Goal: Task Accomplishment & Management: Manage account settings

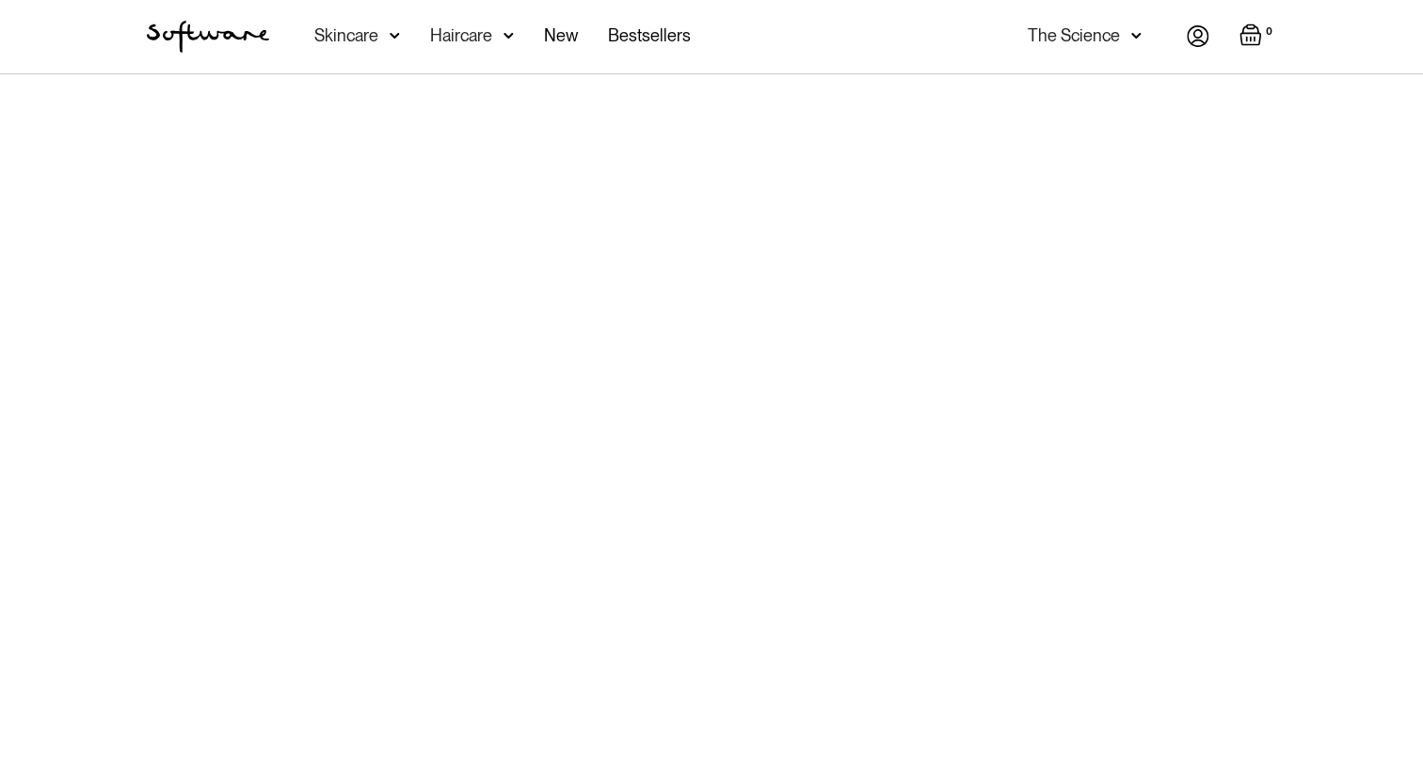
click at [1203, 38] on img at bounding box center [1197, 36] width 23 height 22
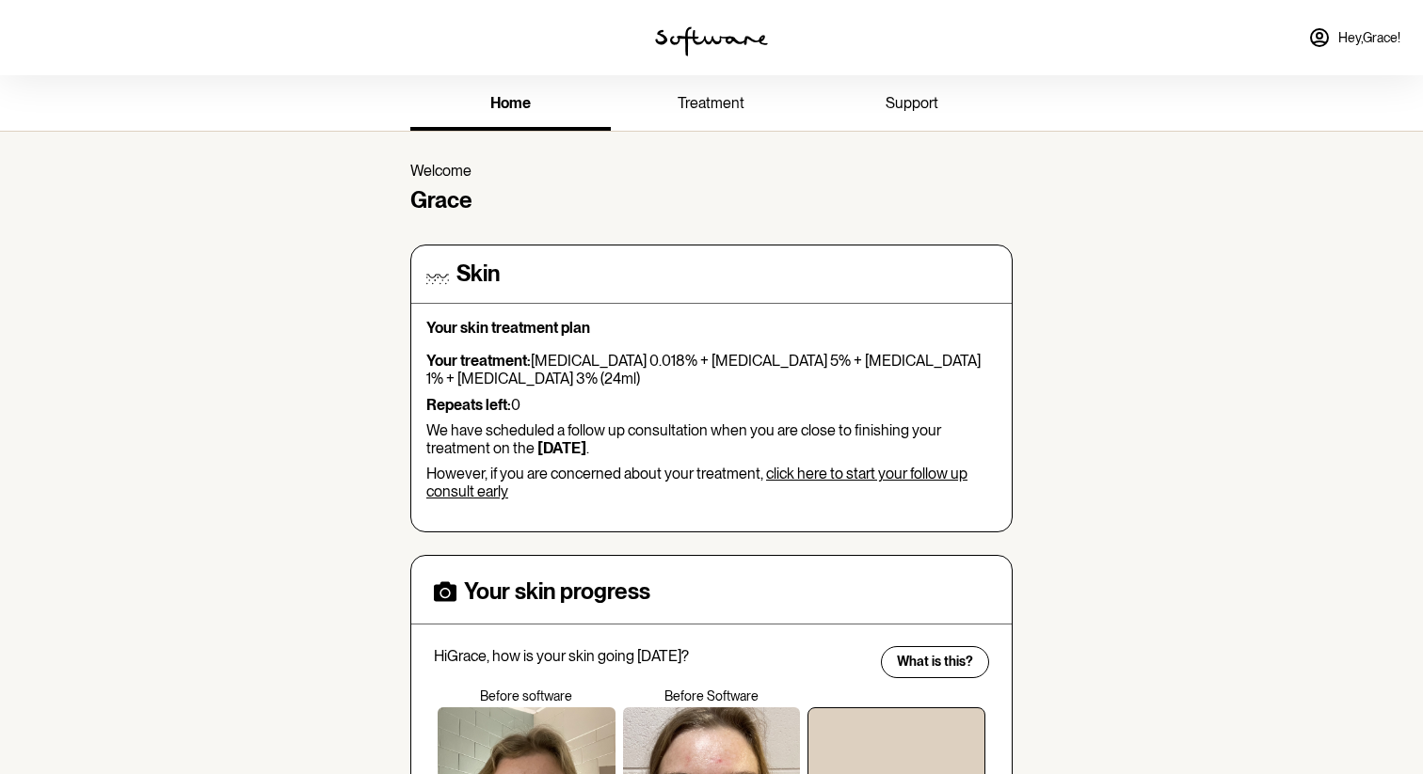
click at [907, 109] on span "support" at bounding box center [911, 103] width 53 height 18
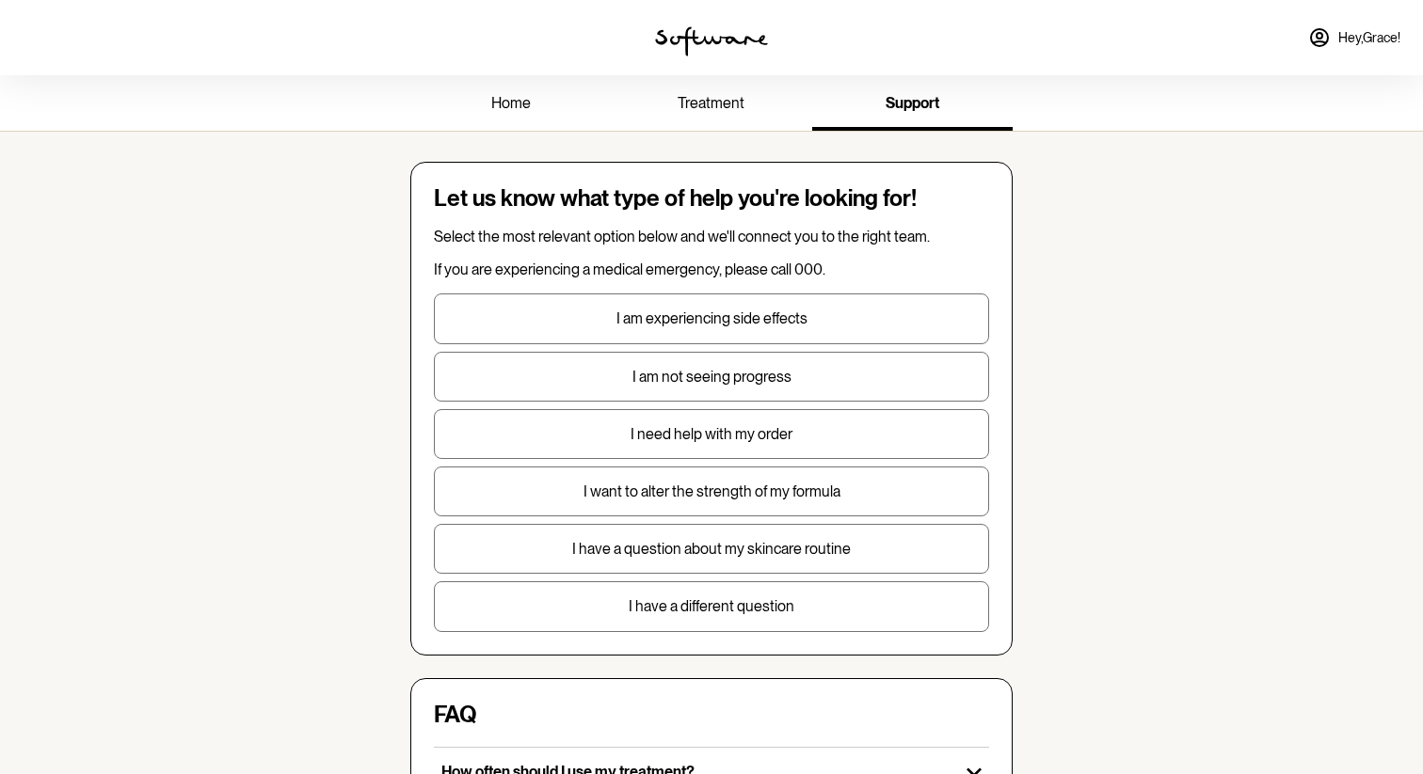
click at [695, 103] on span "treatment" at bounding box center [710, 103] width 67 height 18
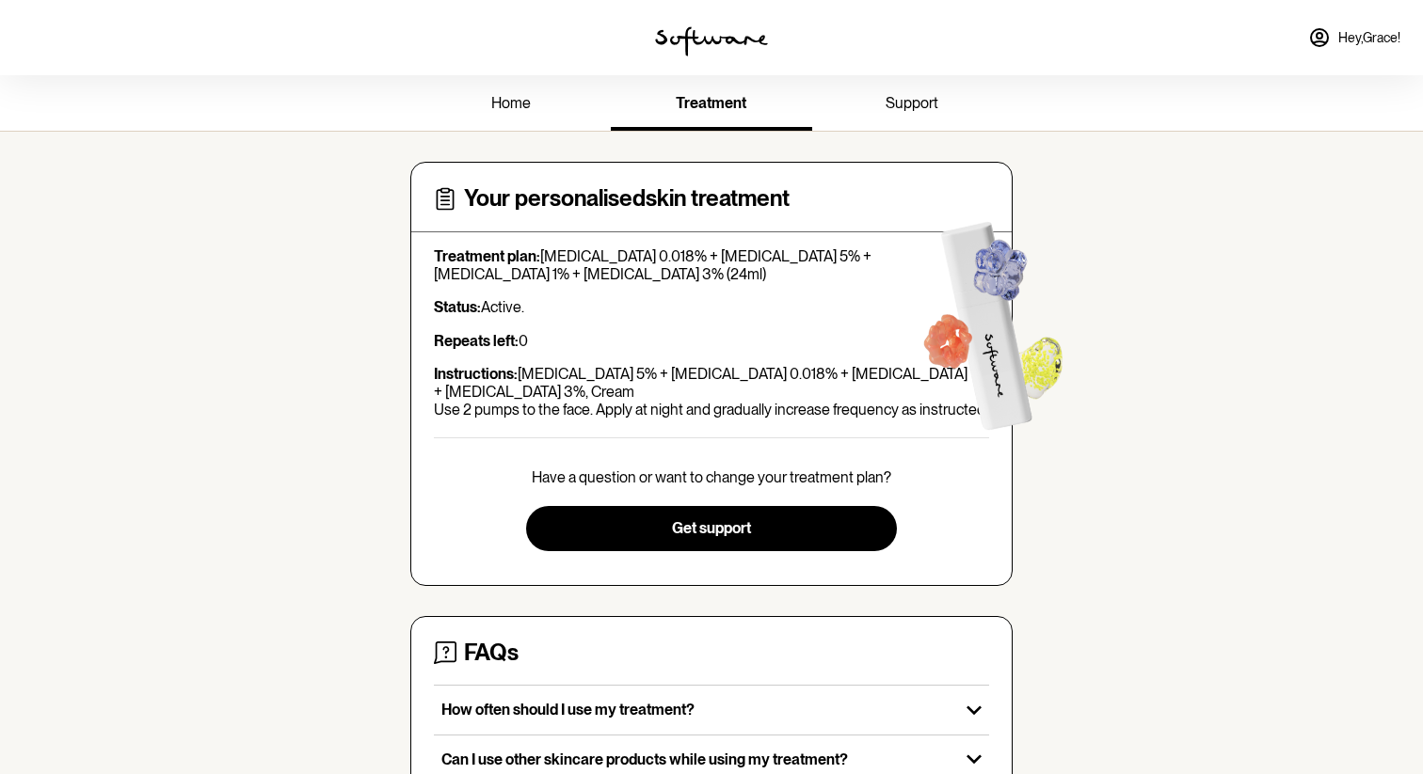
click at [520, 101] on span "home" at bounding box center [511, 103] width 40 height 18
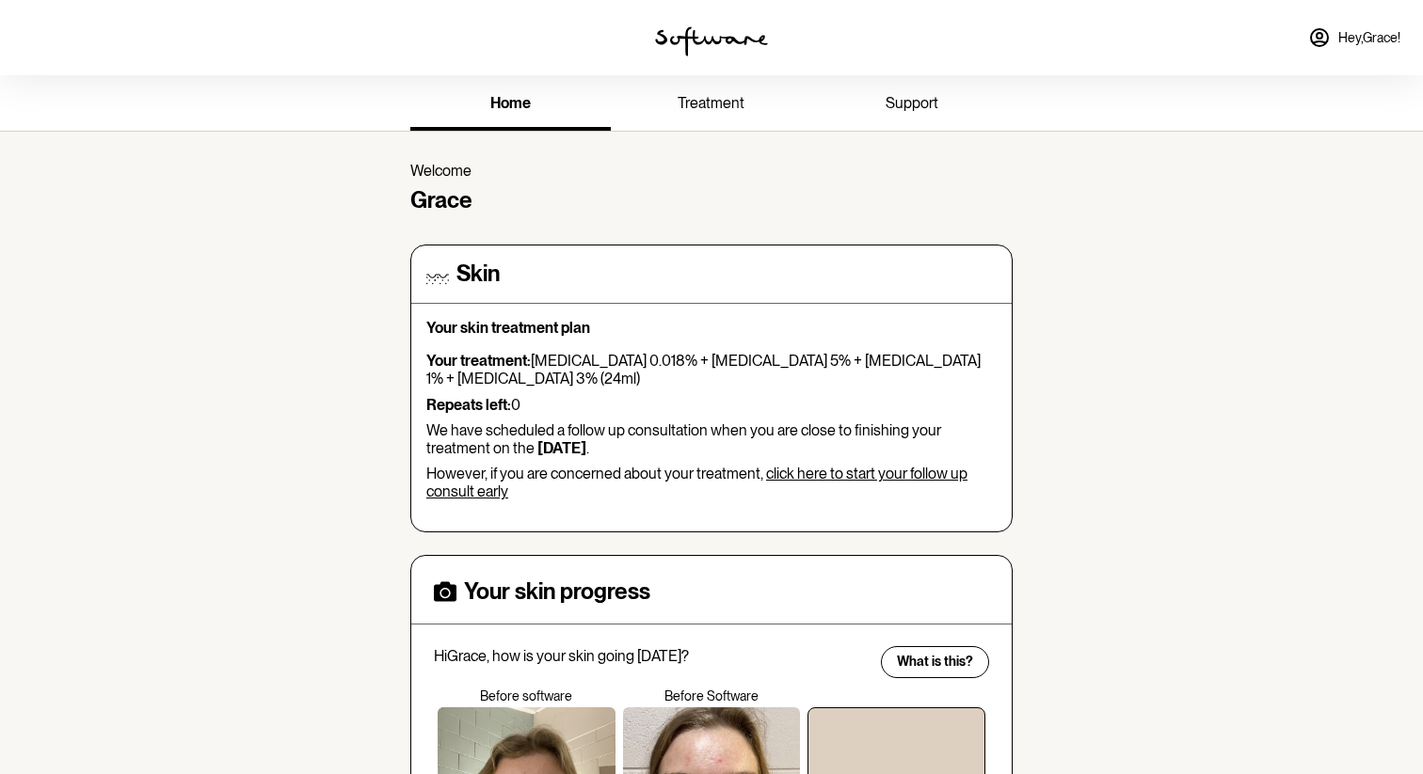
click at [1361, 43] on span "Hey, Grace !" at bounding box center [1369, 38] width 62 height 16
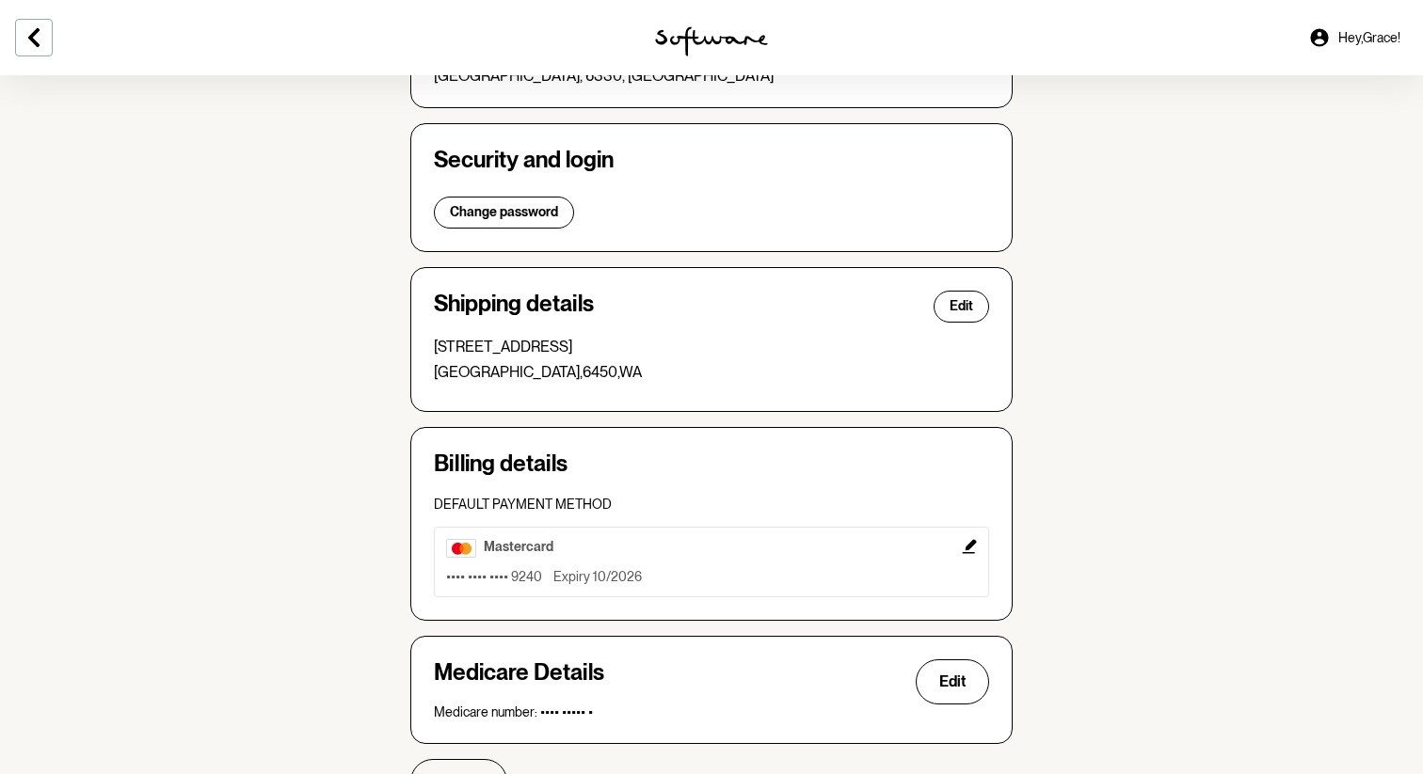
scroll to position [312, 0]
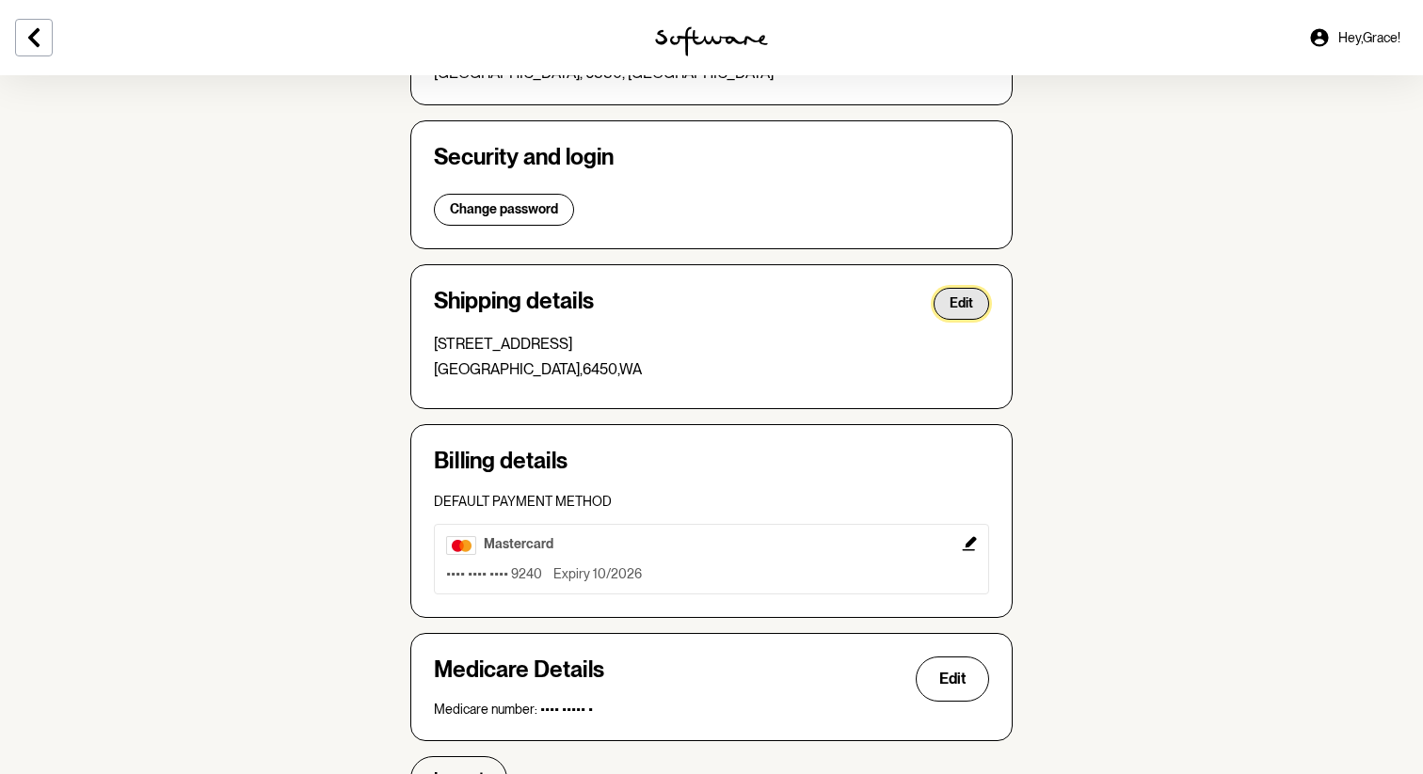
click at [944, 301] on button "Edit" at bounding box center [961, 304] width 56 height 32
select select "WA"
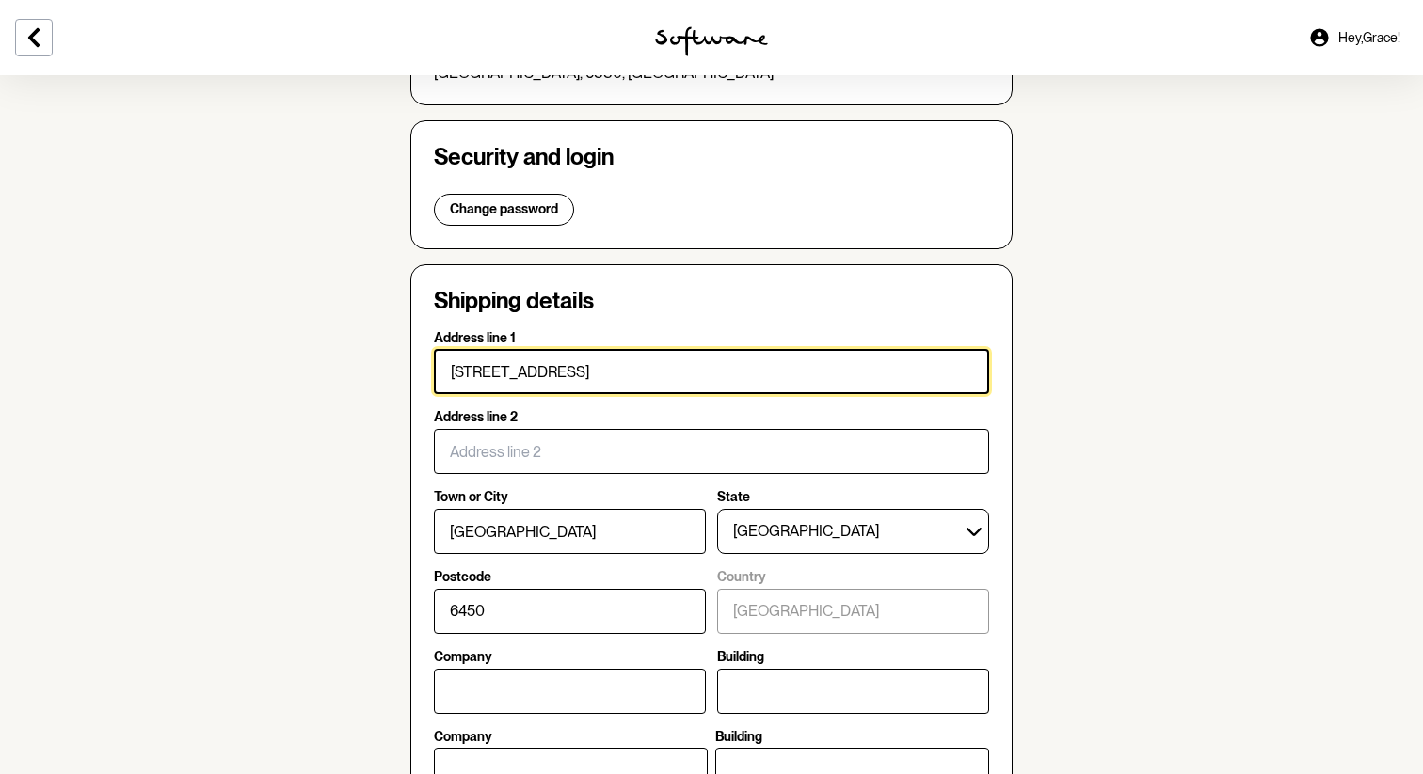
drag, startPoint x: 580, startPoint y: 384, endPoint x: 297, endPoint y: 384, distance: 282.3
click at [297, 384] on section "Account Your details Edit Name: Grace Williams Email: gracewilliams24@icloud.co…" at bounding box center [711, 533] width 1423 height 1540
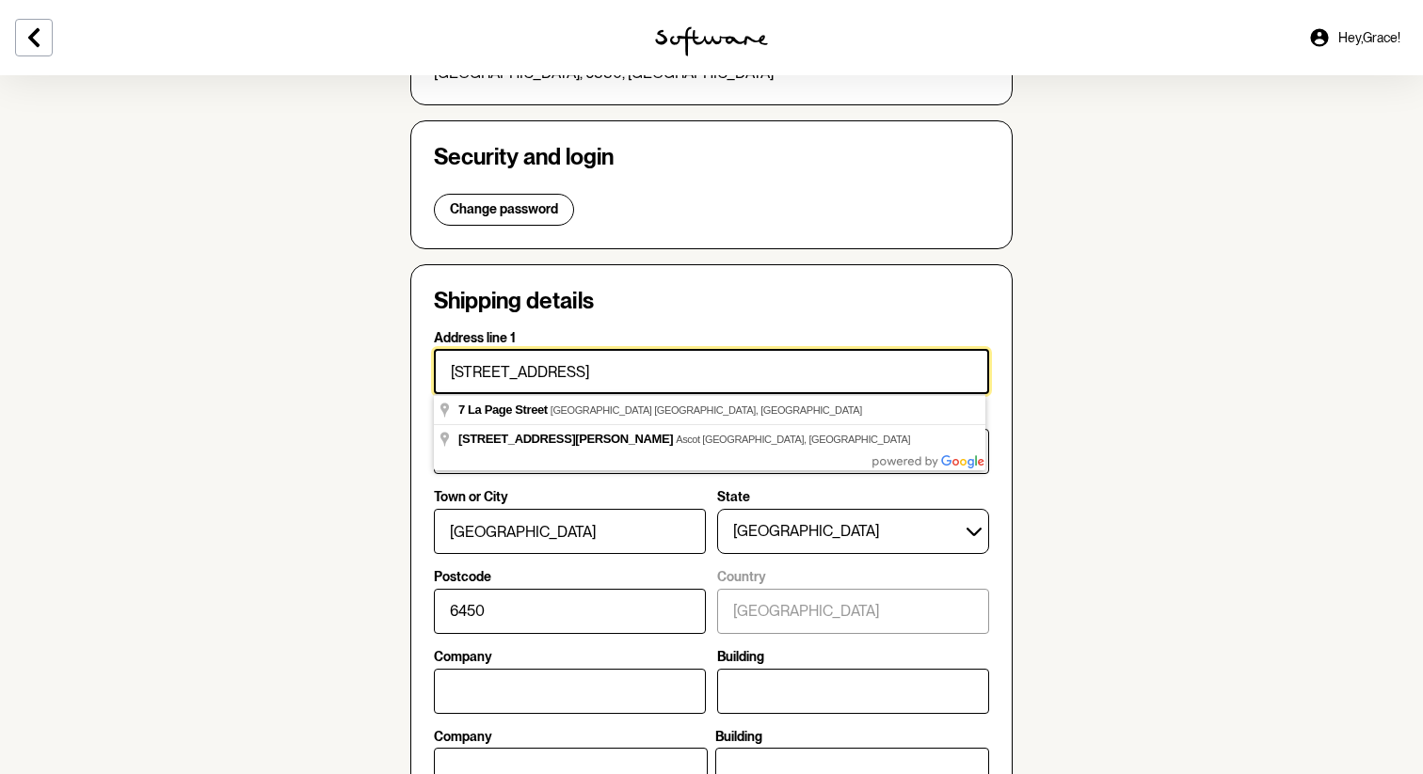
drag, startPoint x: 578, startPoint y: 370, endPoint x: 423, endPoint y: 373, distance: 154.3
click at [423, 373] on div "Shipping details Address line 1 7 La Page Street Address line 2 Town or City Ca…" at bounding box center [711, 572] width 602 height 617
paste input "Unit 6/296 Albany Hwy"
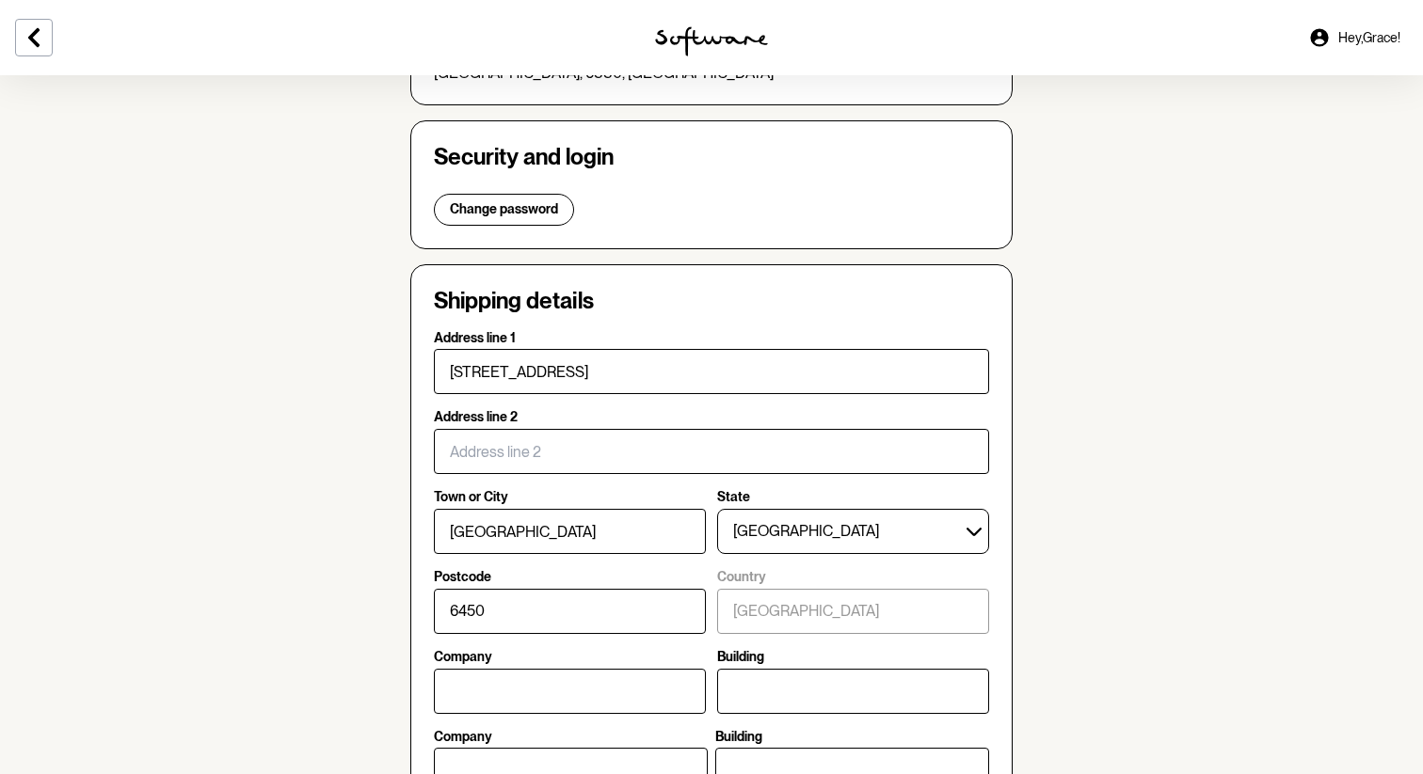
type input "unit 6"
type input "296 Albany Highway"
type input "Centennial Park"
type input "6330"
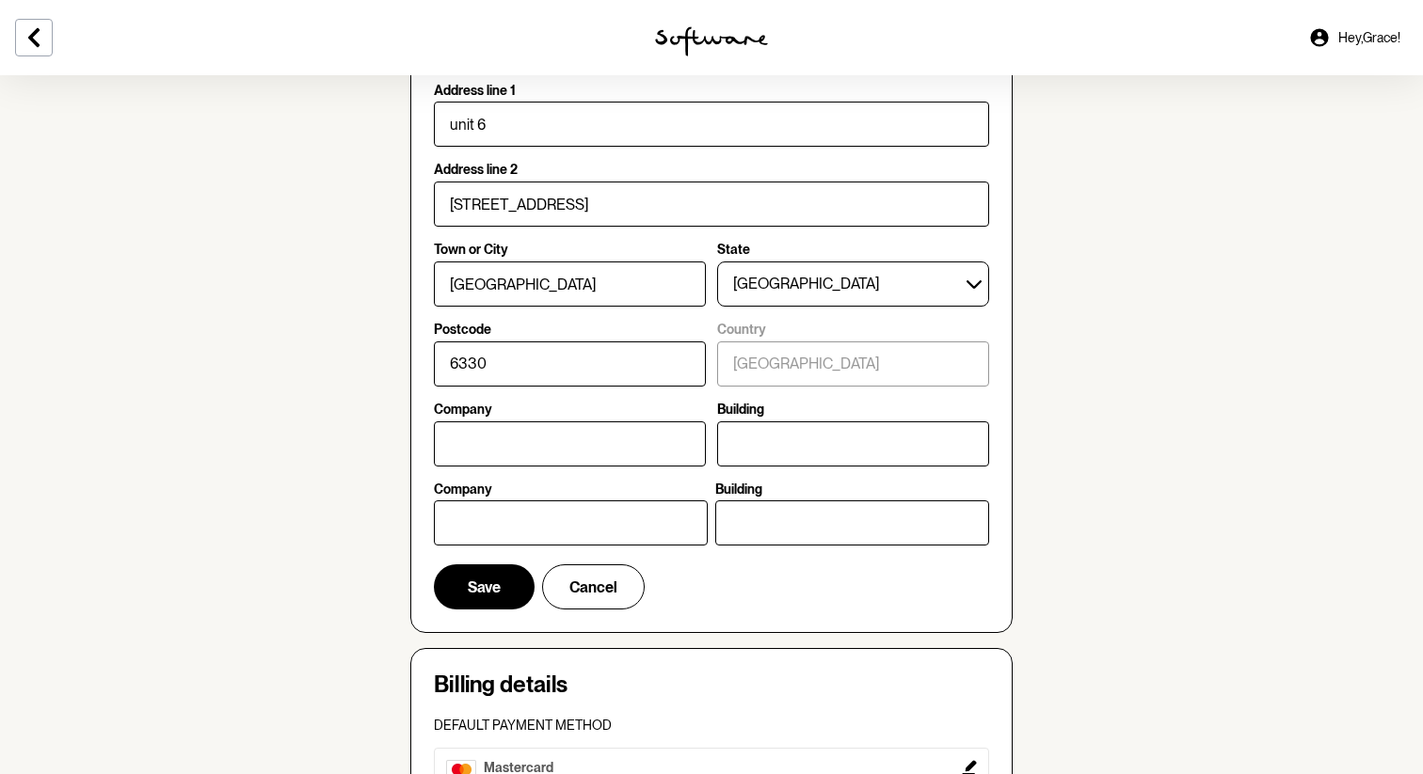
scroll to position [561, 0]
click at [485, 583] on span "Save" at bounding box center [484, 587] width 33 height 18
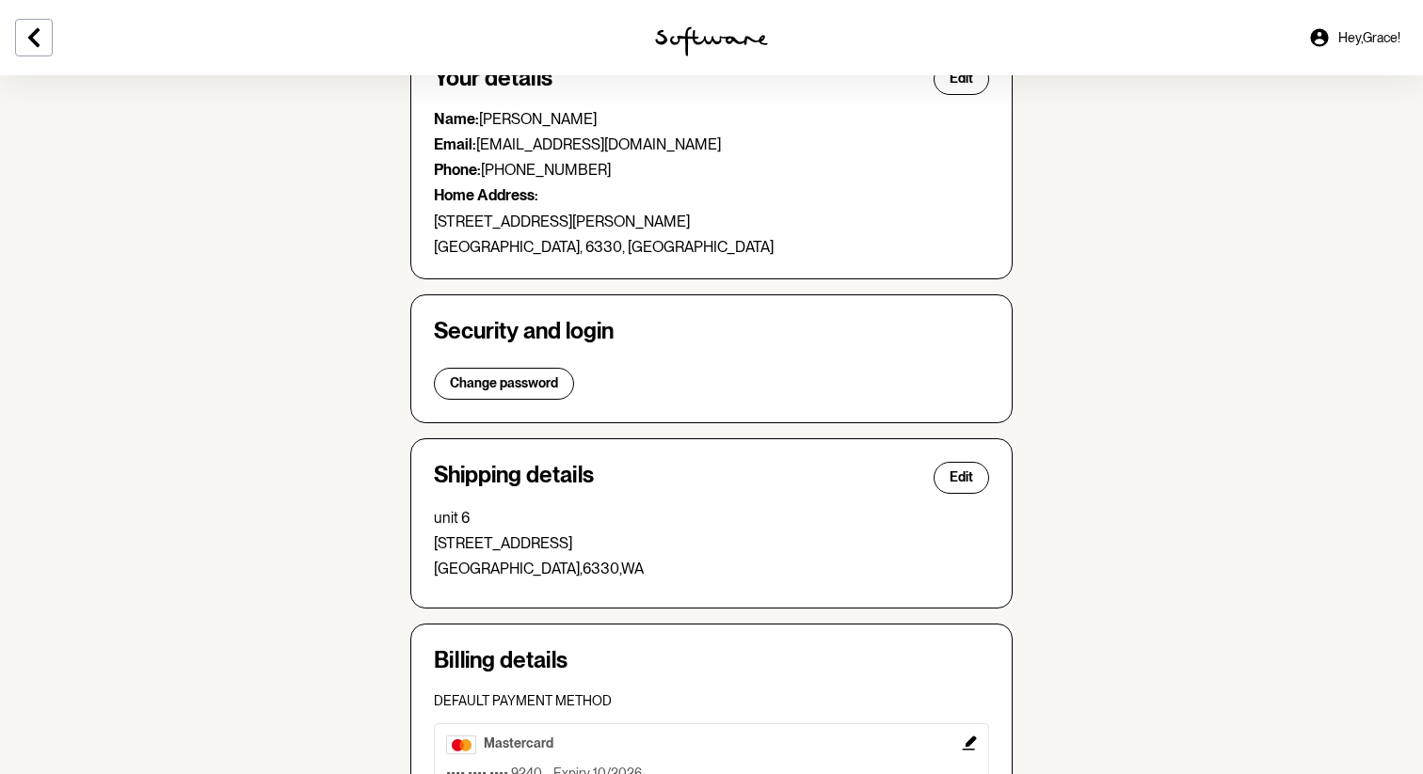
scroll to position [0, 0]
